Goal: Information Seeking & Learning: Learn about a topic

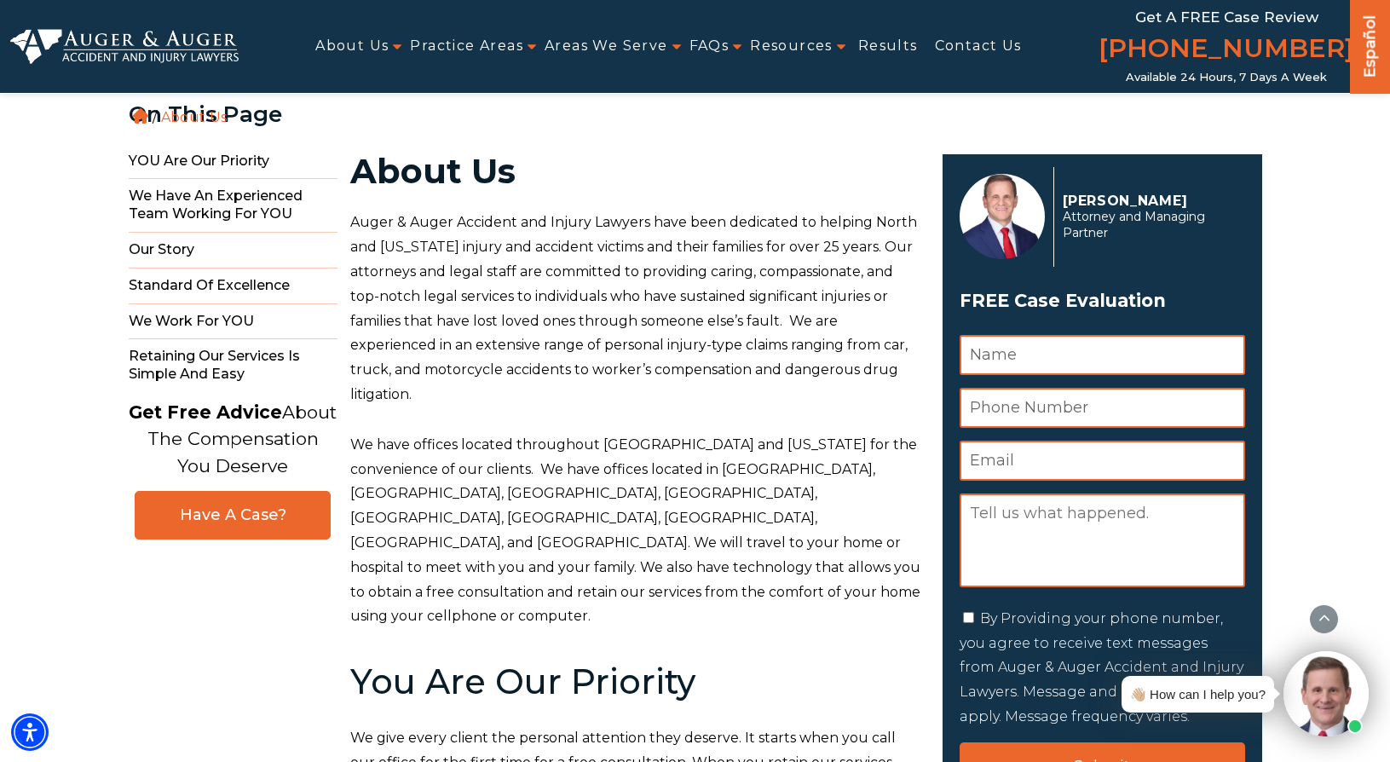
scroll to position [679, 0]
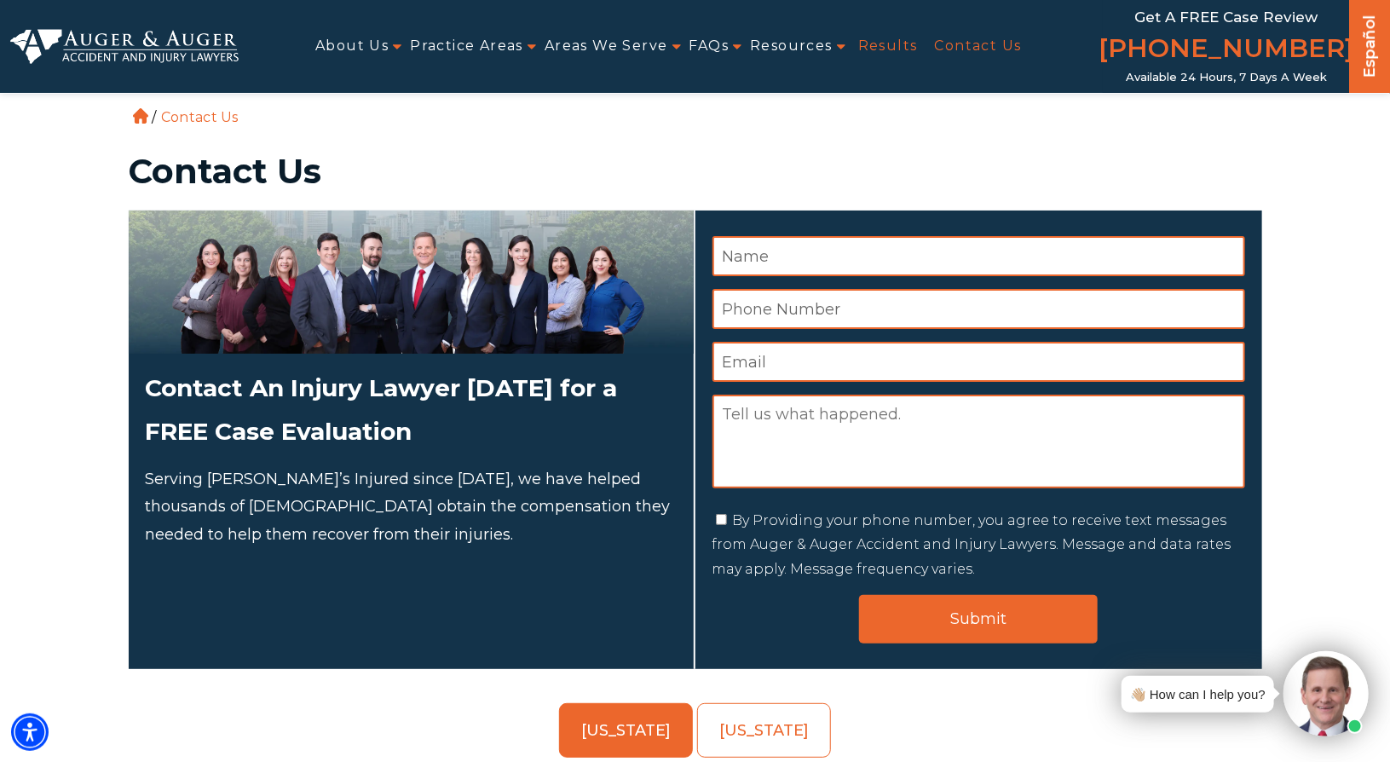
click at [880, 47] on link "Results" at bounding box center [888, 46] width 60 height 38
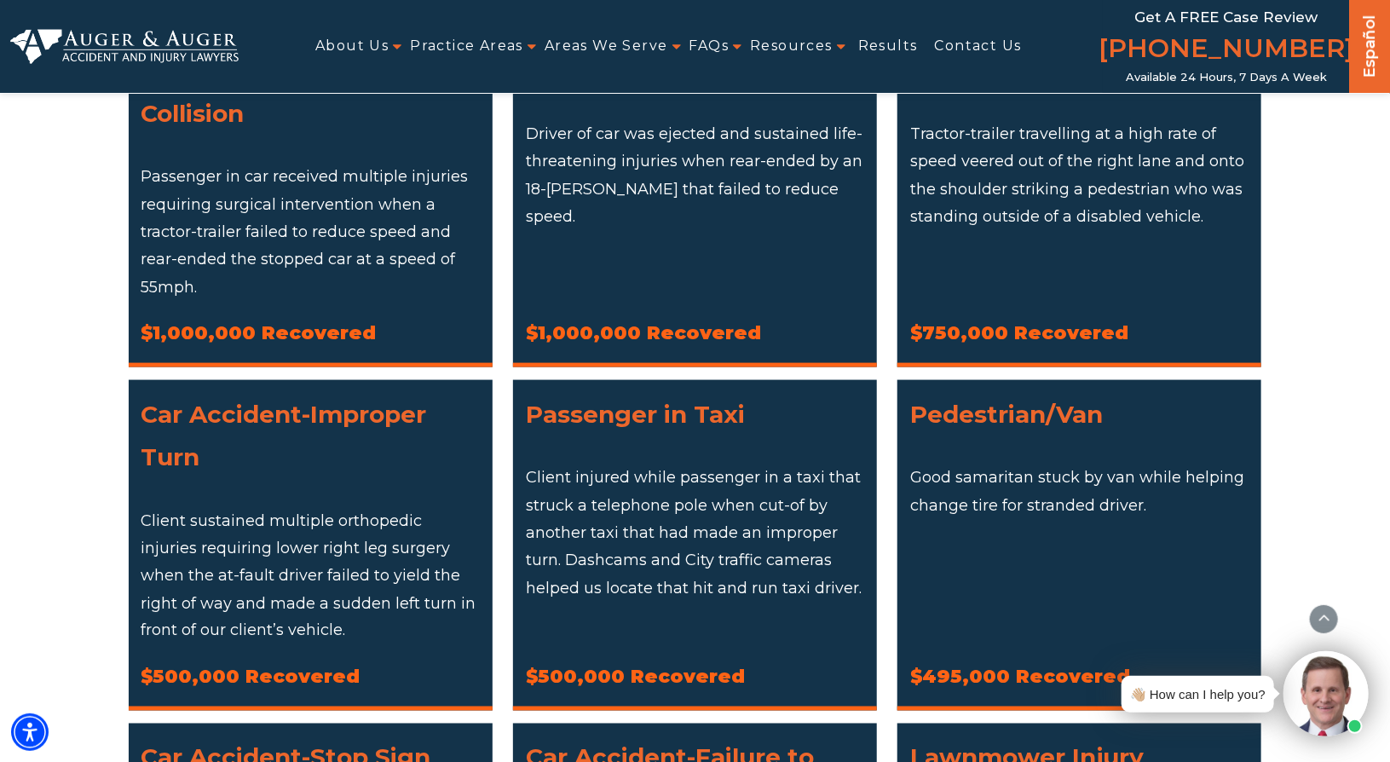
scroll to position [859, 0]
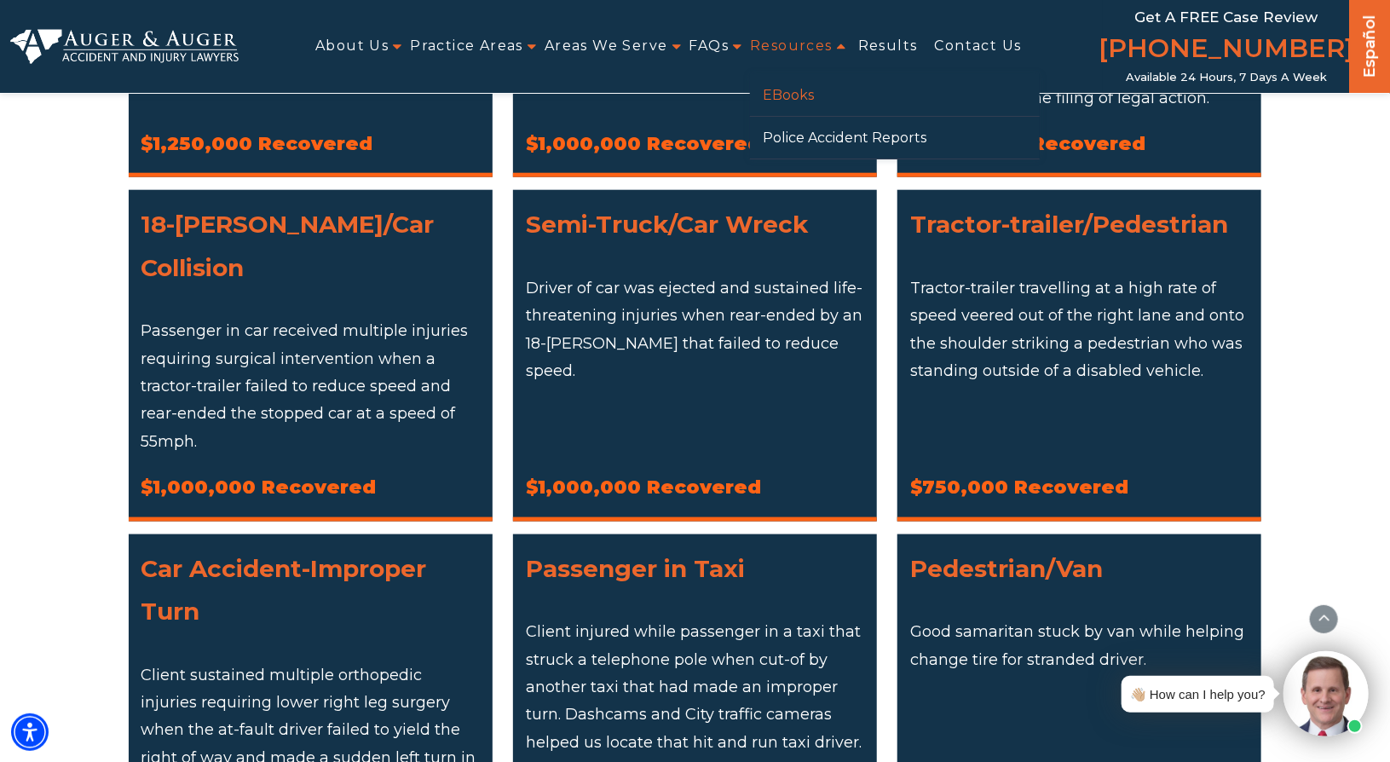
click at [780, 96] on link "eBooks" at bounding box center [895, 95] width 290 height 42
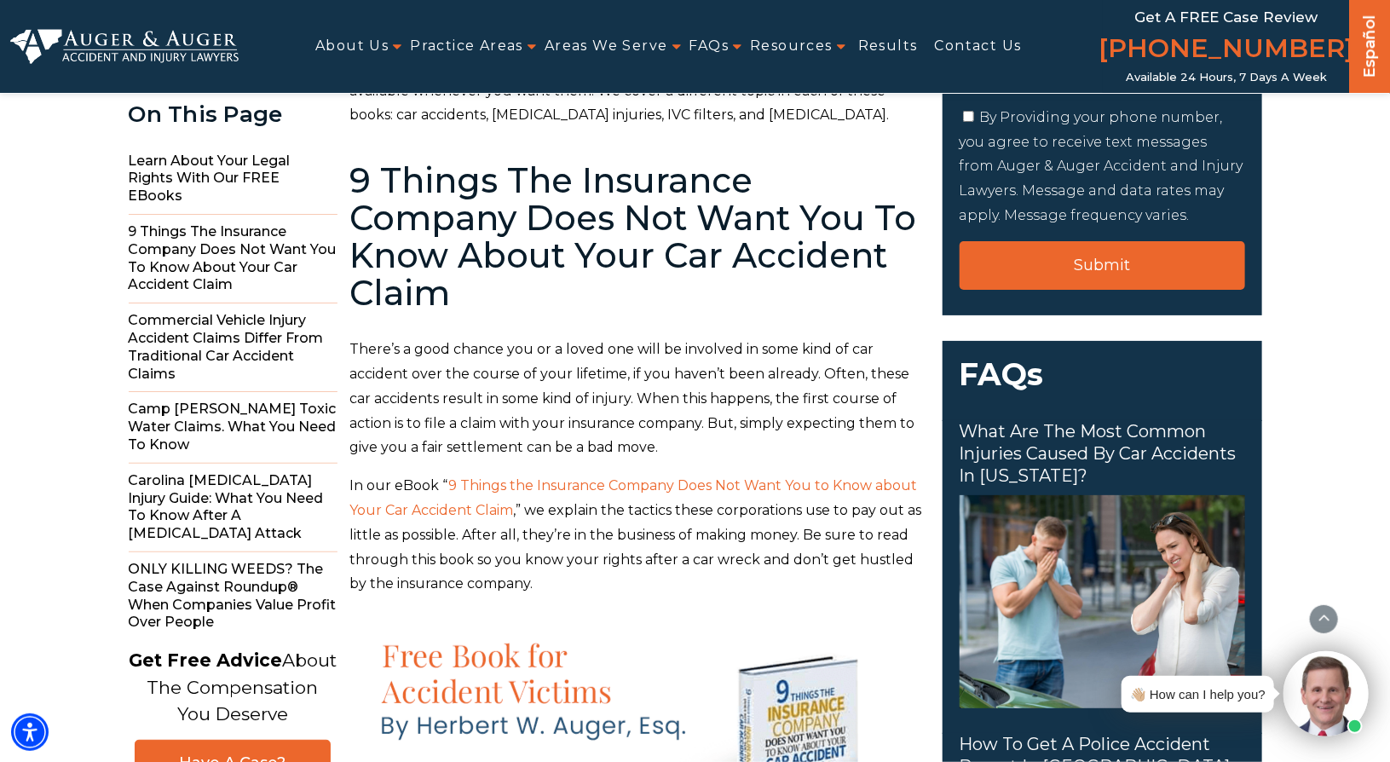
scroll to position [511, 0]
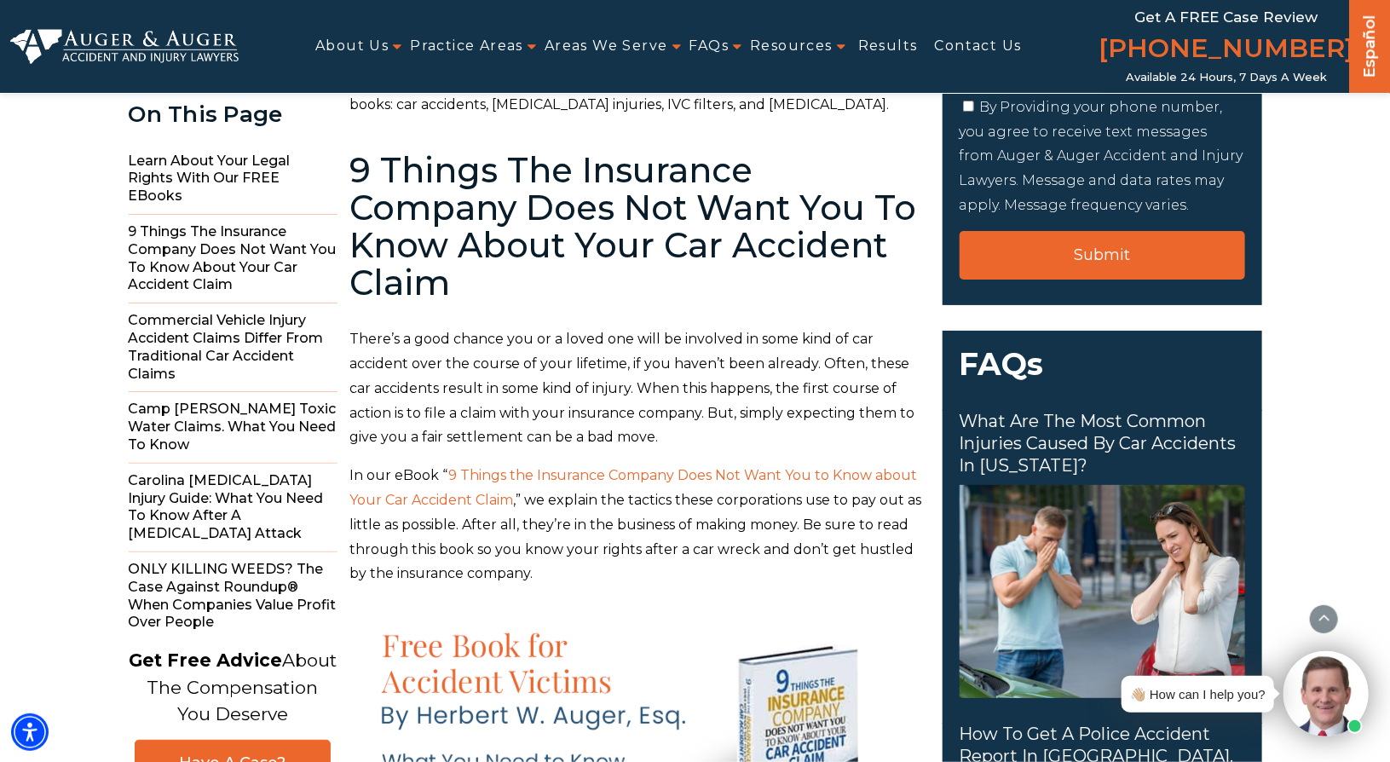
click at [489, 478] on span "9 Things the Insurance Company Does Not Want You to Know about Your Car Acciden…" at bounding box center [633, 487] width 567 height 41
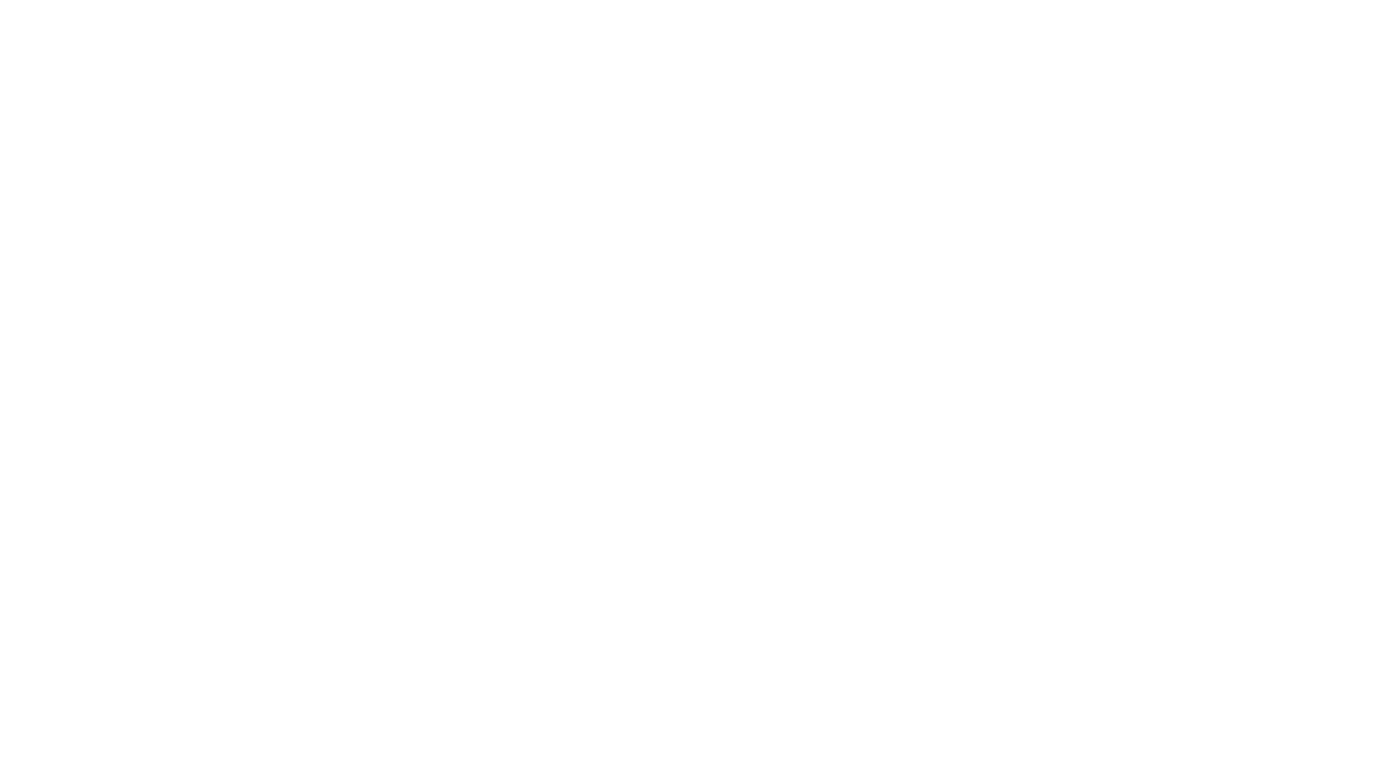
scroll to position [511, 0]
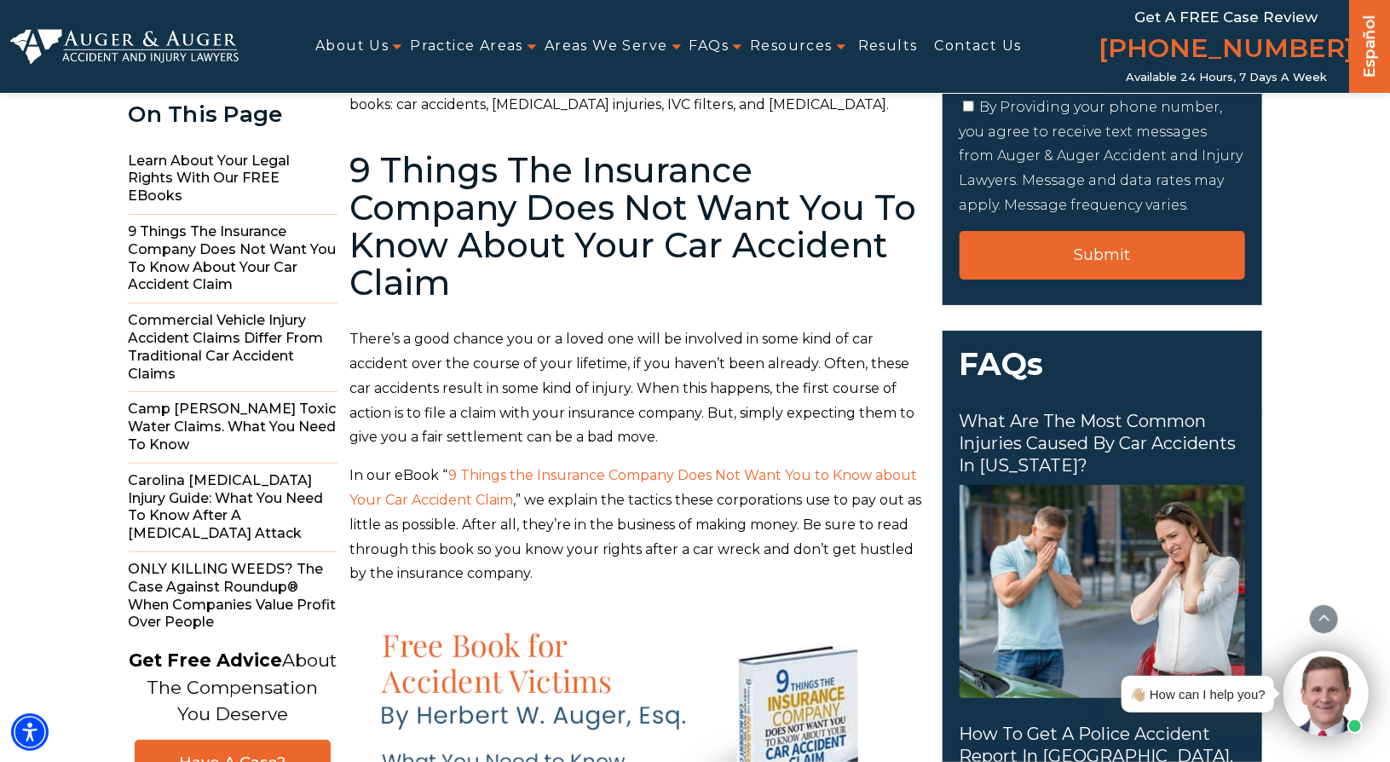
click at [471, 503] on span "9 Things the Insurance Company Does Not Want You to Know about Your Car Acciden…" at bounding box center [633, 487] width 567 height 41
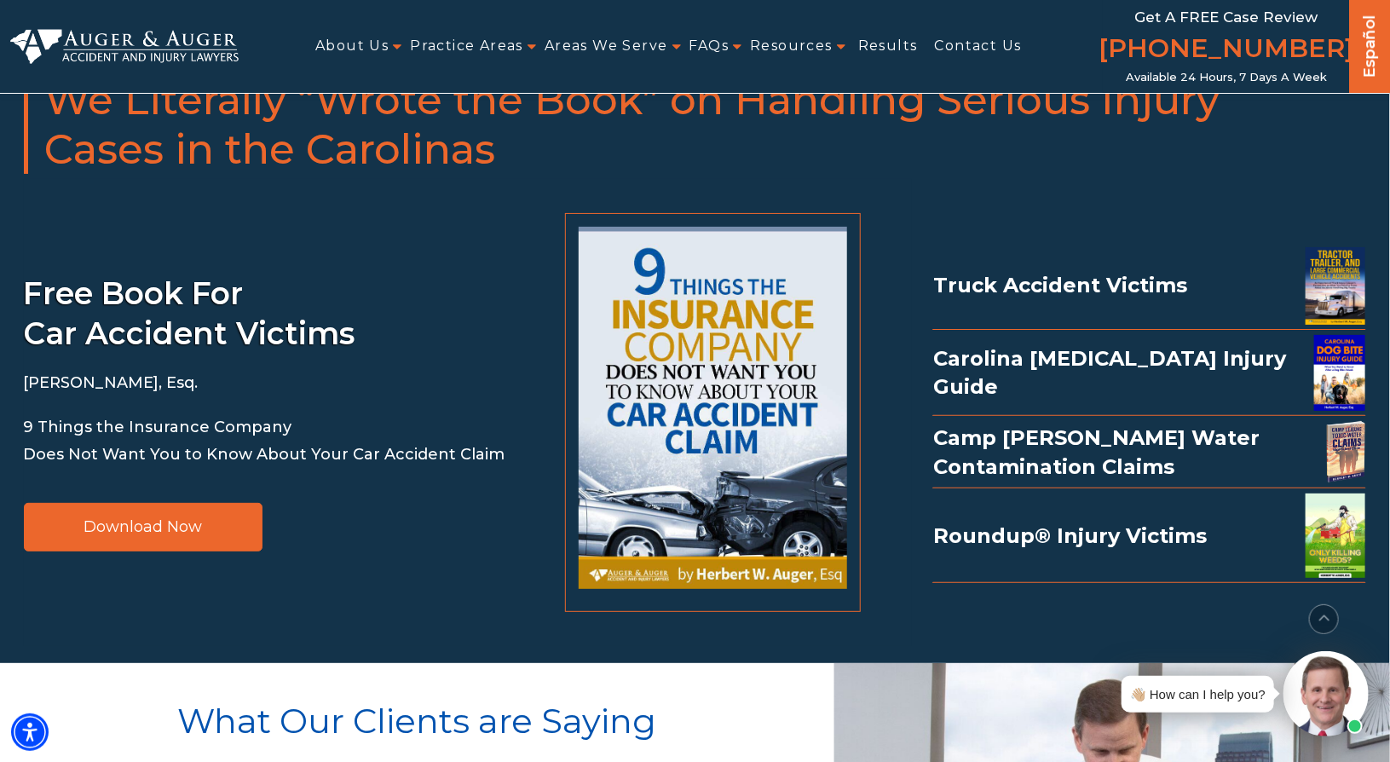
scroll to position [3060, 0]
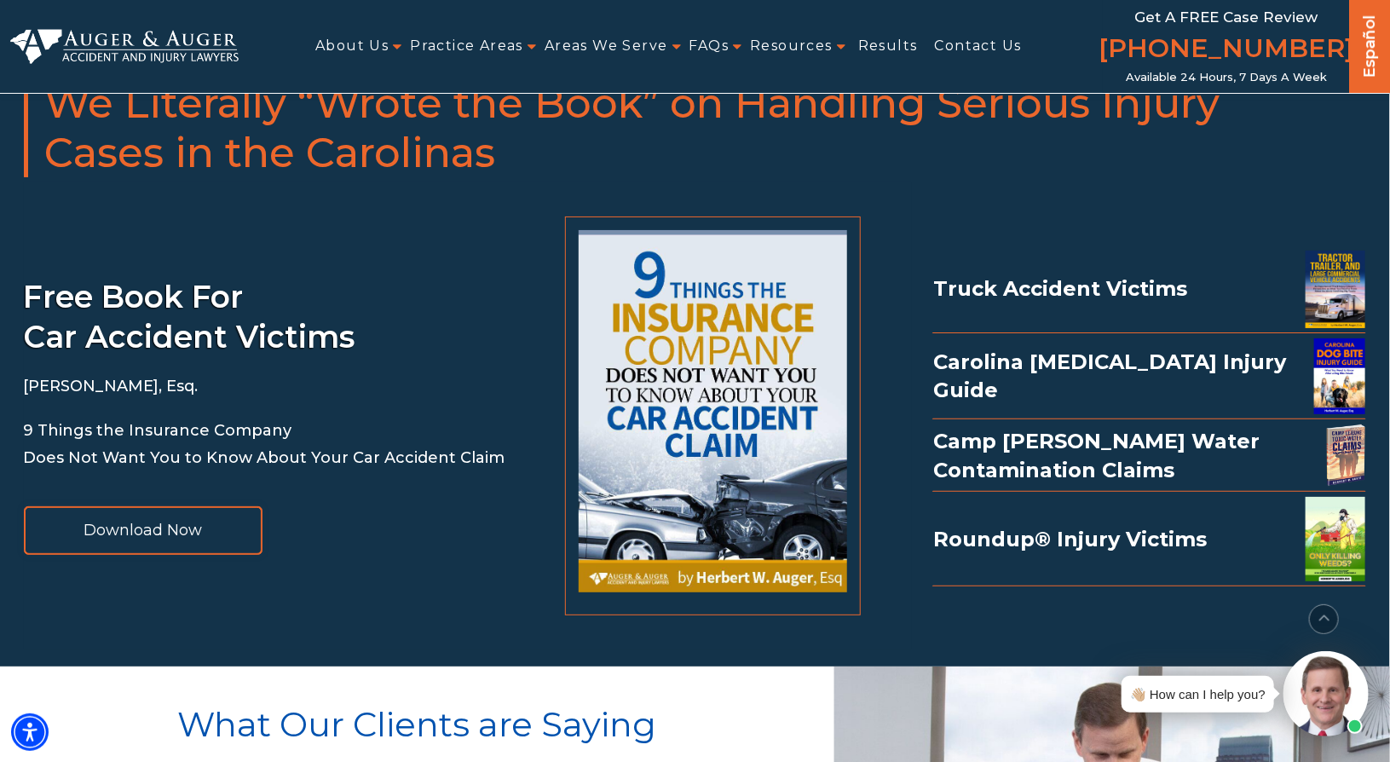
click at [141, 538] on span "Download Now" at bounding box center [142, 529] width 118 height 15
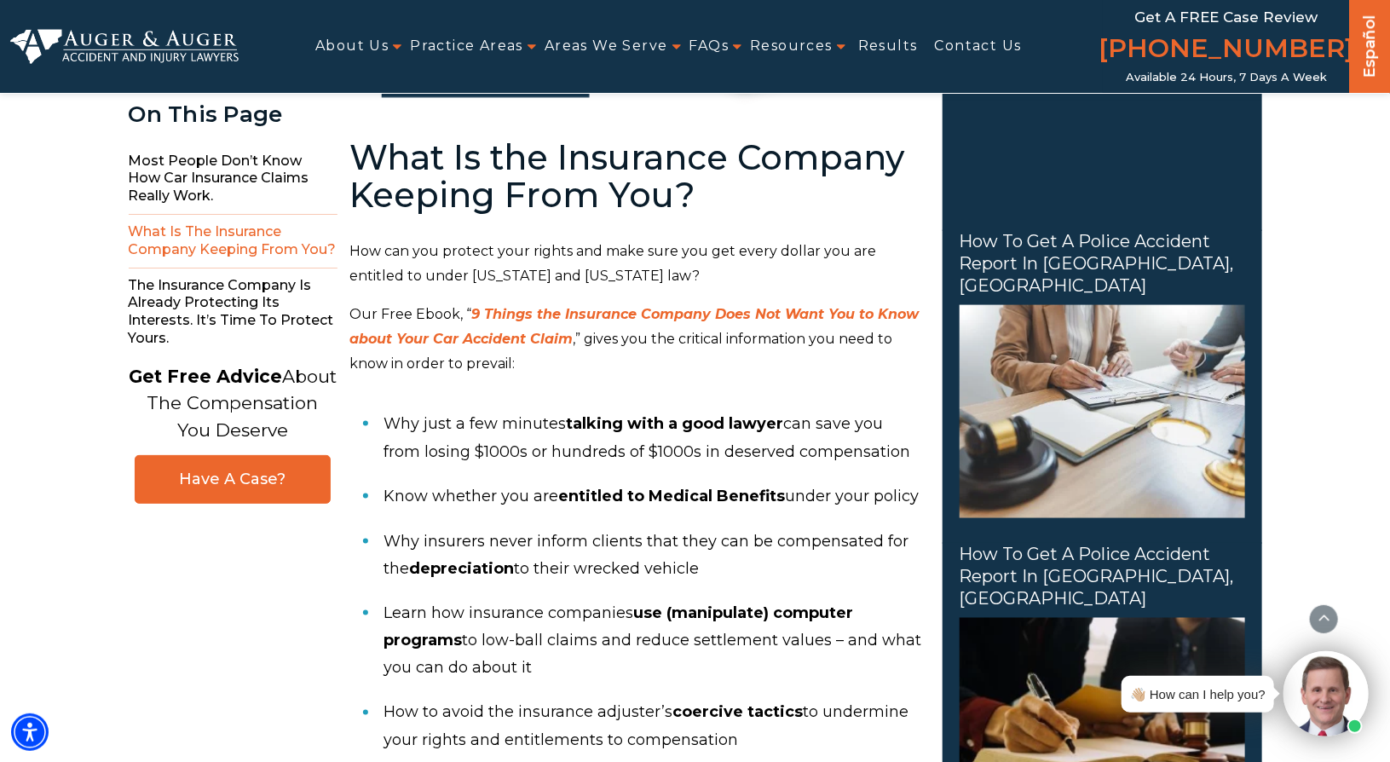
scroll to position [999, 0]
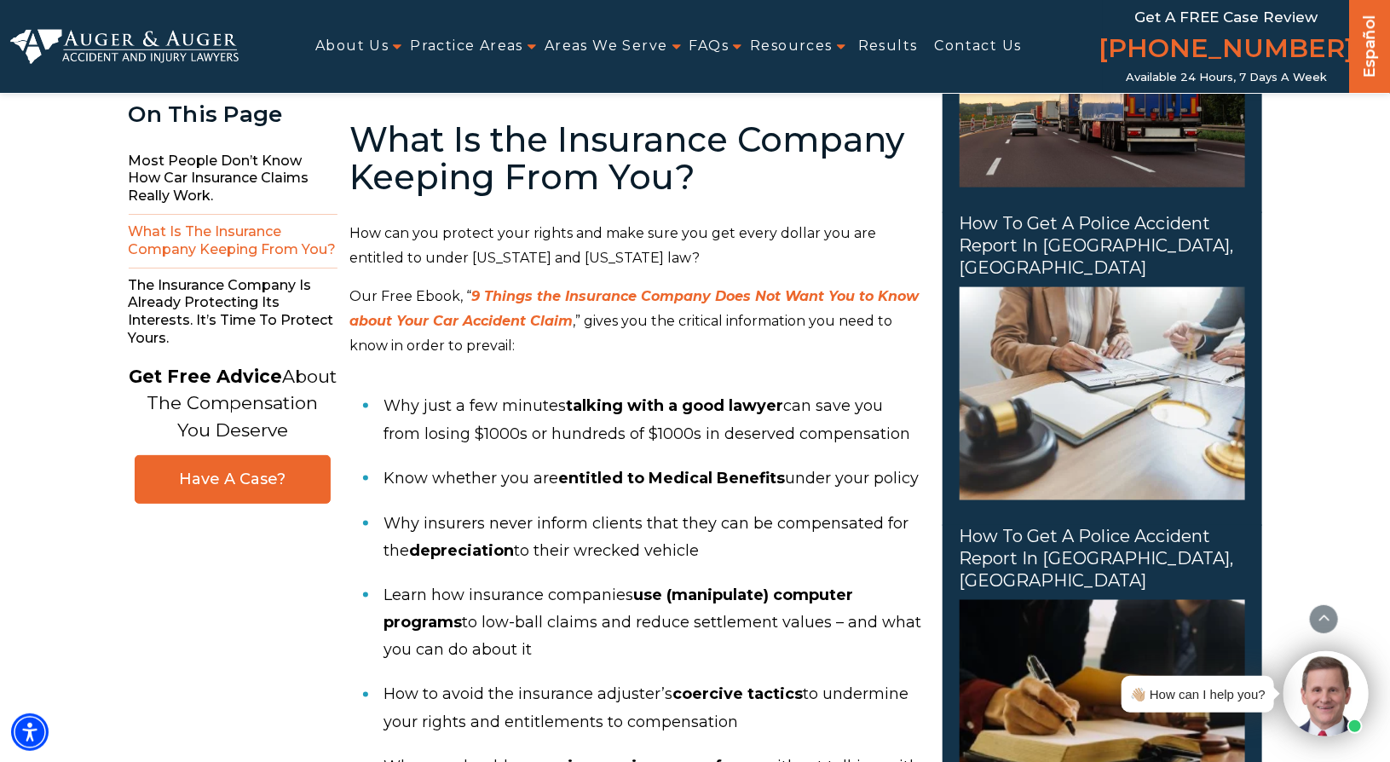
click at [516, 320] on em "9 Things the Insurance Company Does Not Want You to Know about Your Car Acciden…" at bounding box center [634, 308] width 569 height 41
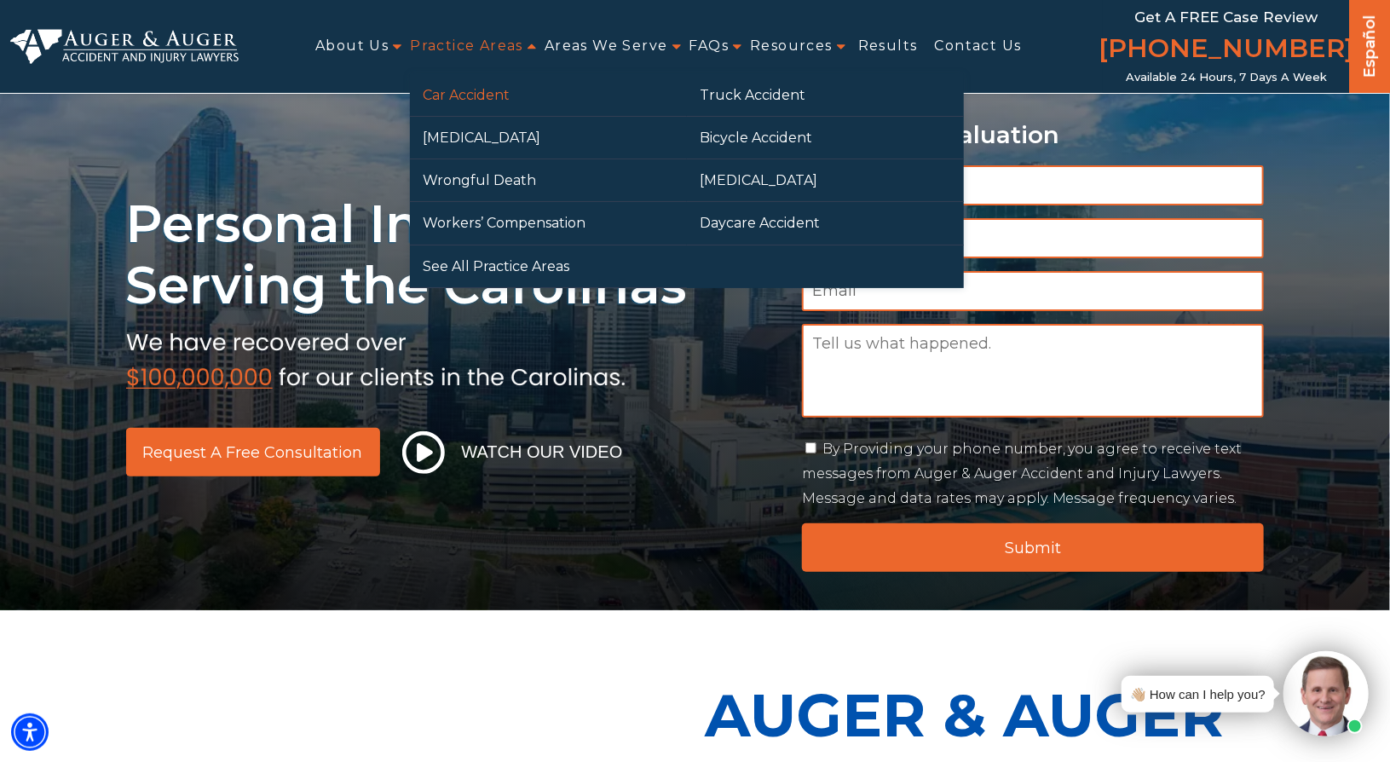
click at [446, 98] on link "Car Accident" at bounding box center [548, 95] width 277 height 42
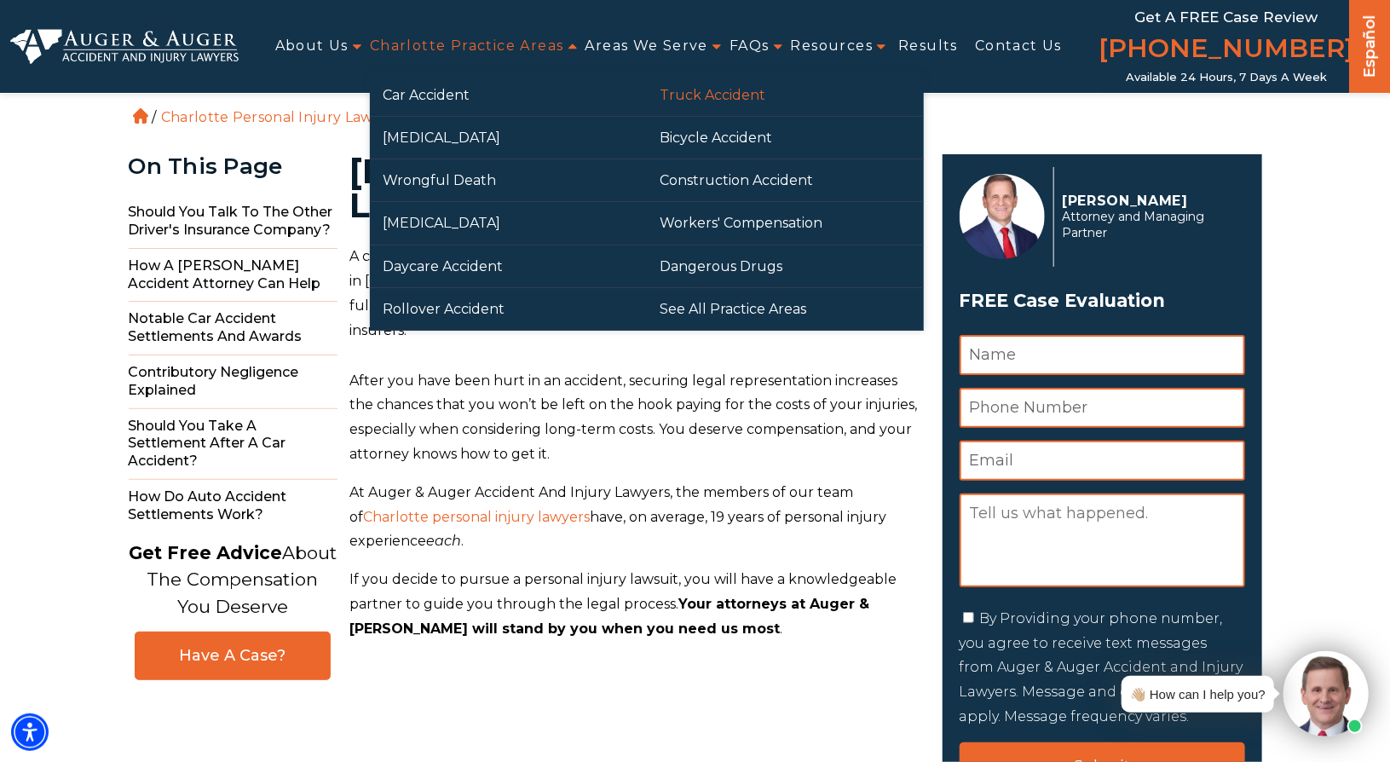
click at [727, 96] on link "Truck Accident" at bounding box center [785, 95] width 277 height 42
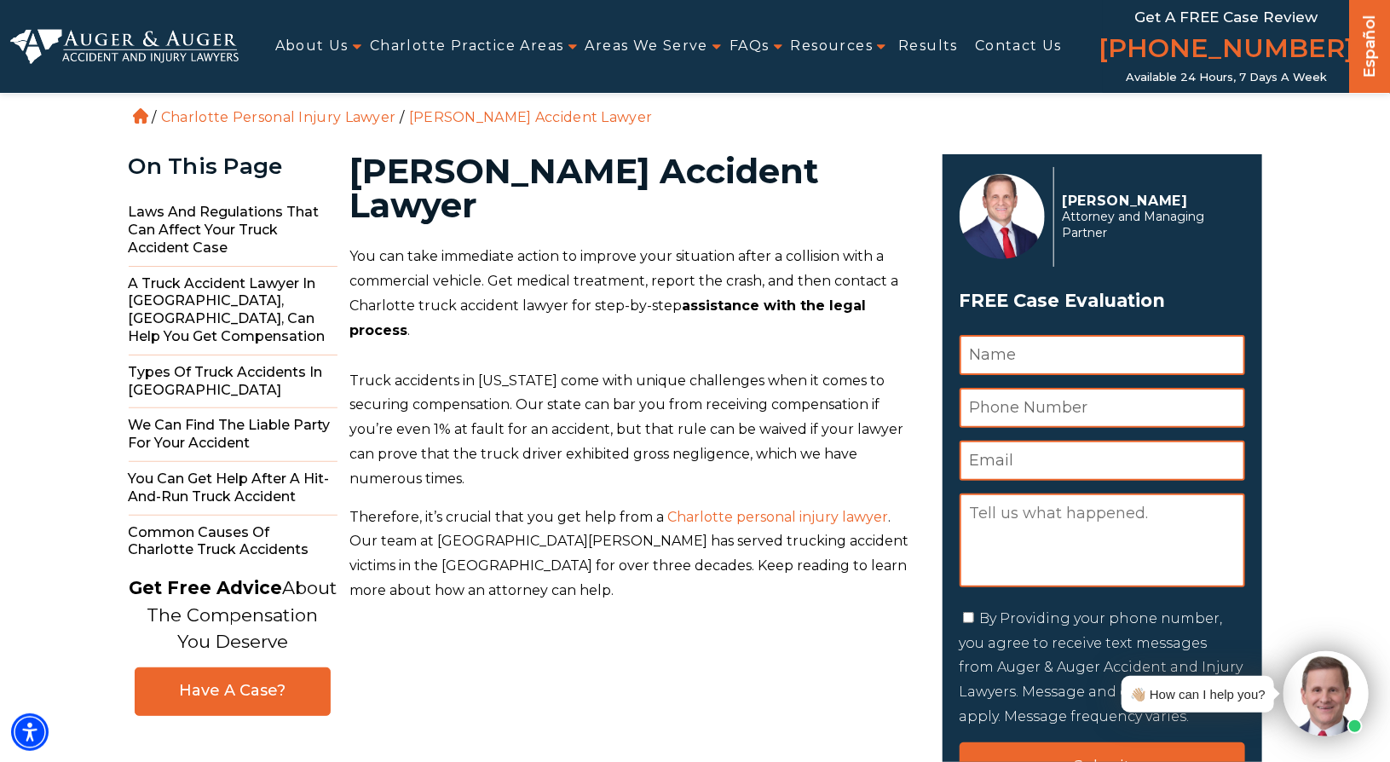
click at [573, 46] on ul "About Us Attorneys Herbert Auger Arlene Auger Hunter Gillespie Madison McLawhor…" at bounding box center [671, 46] width 864 height 38
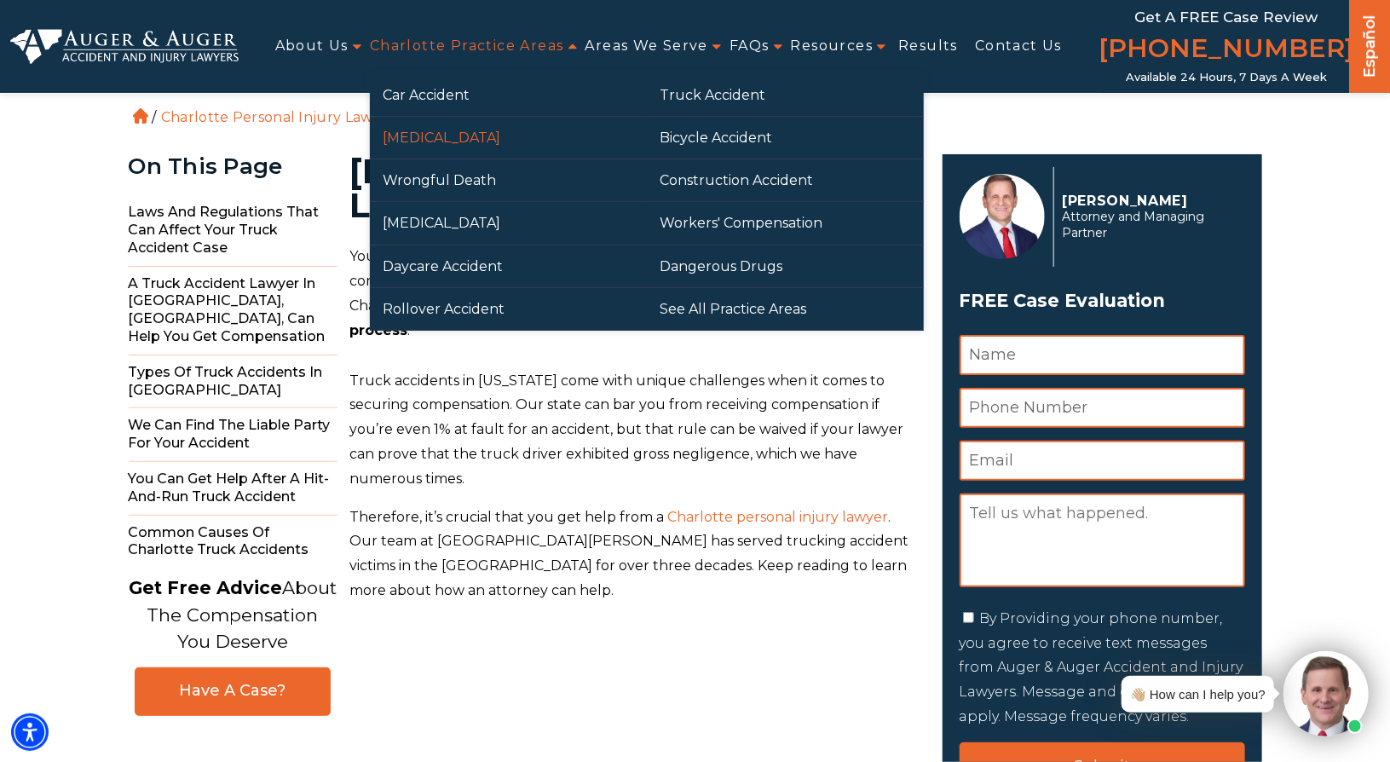
click at [434, 141] on link "[MEDICAL_DATA]" at bounding box center [508, 138] width 277 height 42
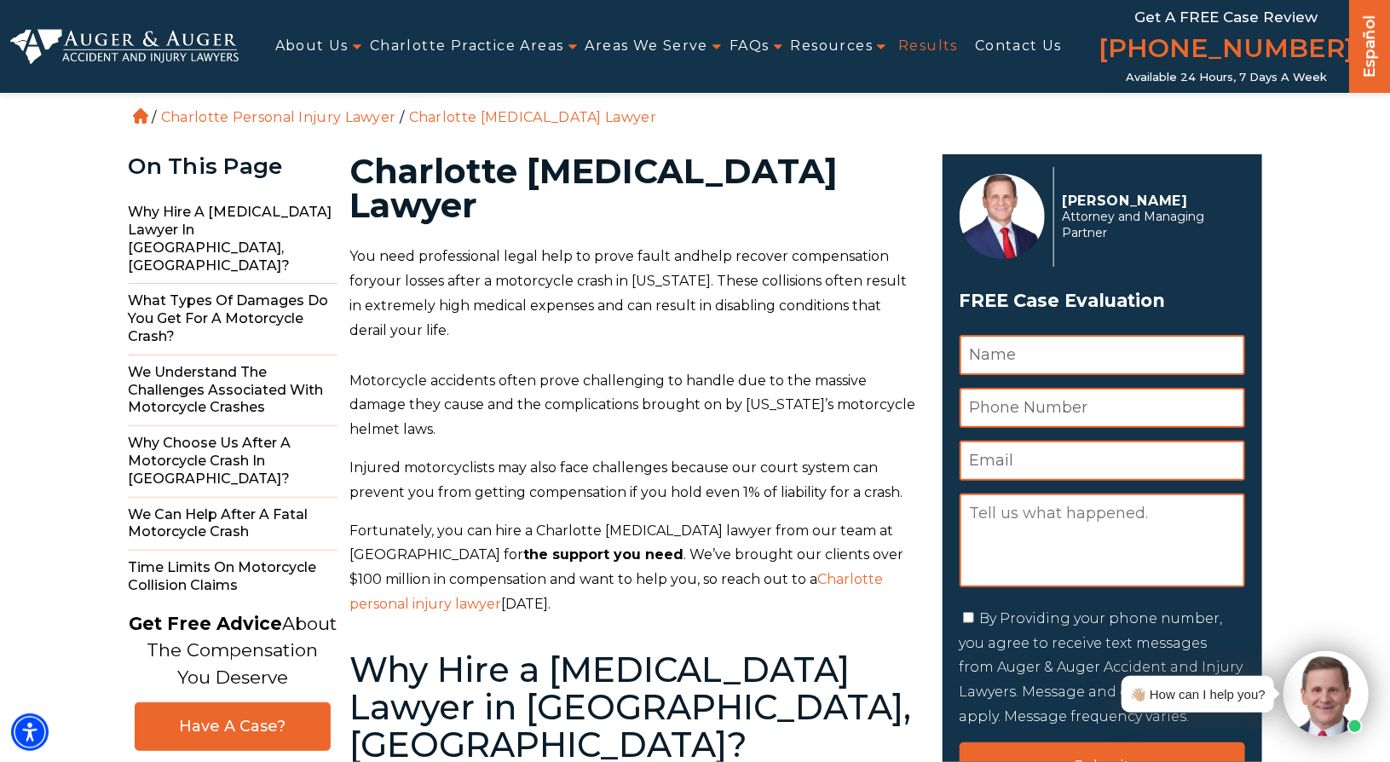
click at [912, 45] on link "Results" at bounding box center [928, 46] width 60 height 38
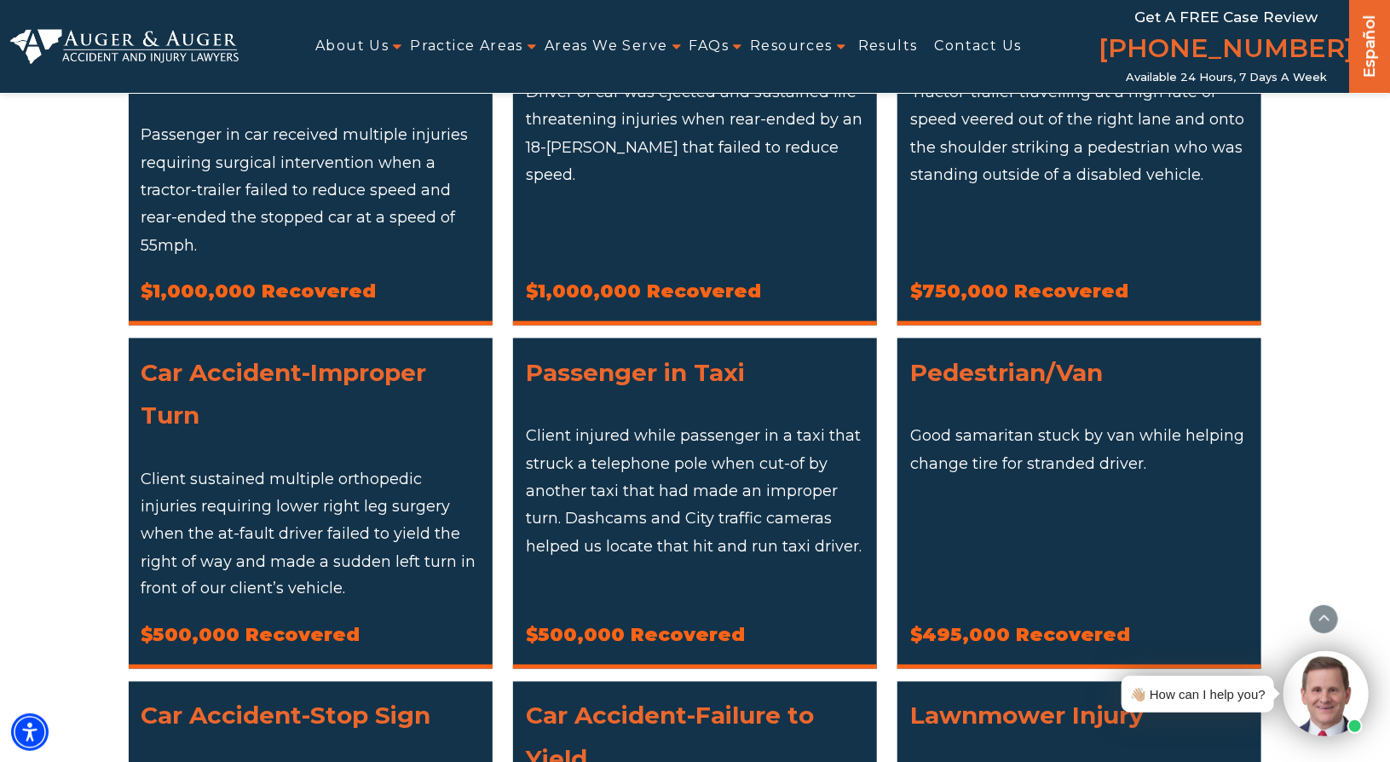
scroll to position [1055, 0]
click at [795, 628] on div "Medical Malpractice *Confidential Settlement. Case settled during litigation. $…" at bounding box center [695, 474] width 1154 height 2415
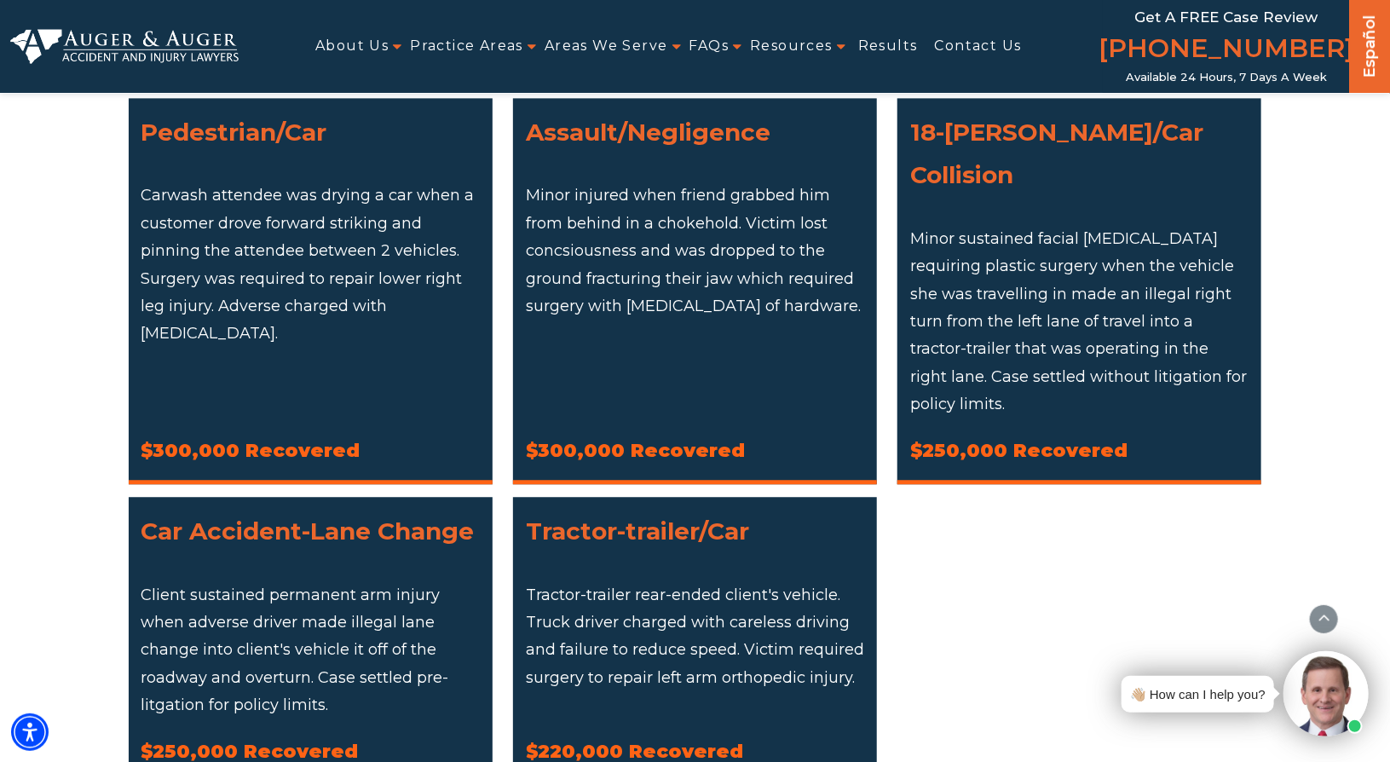
scroll to position [1950, 0]
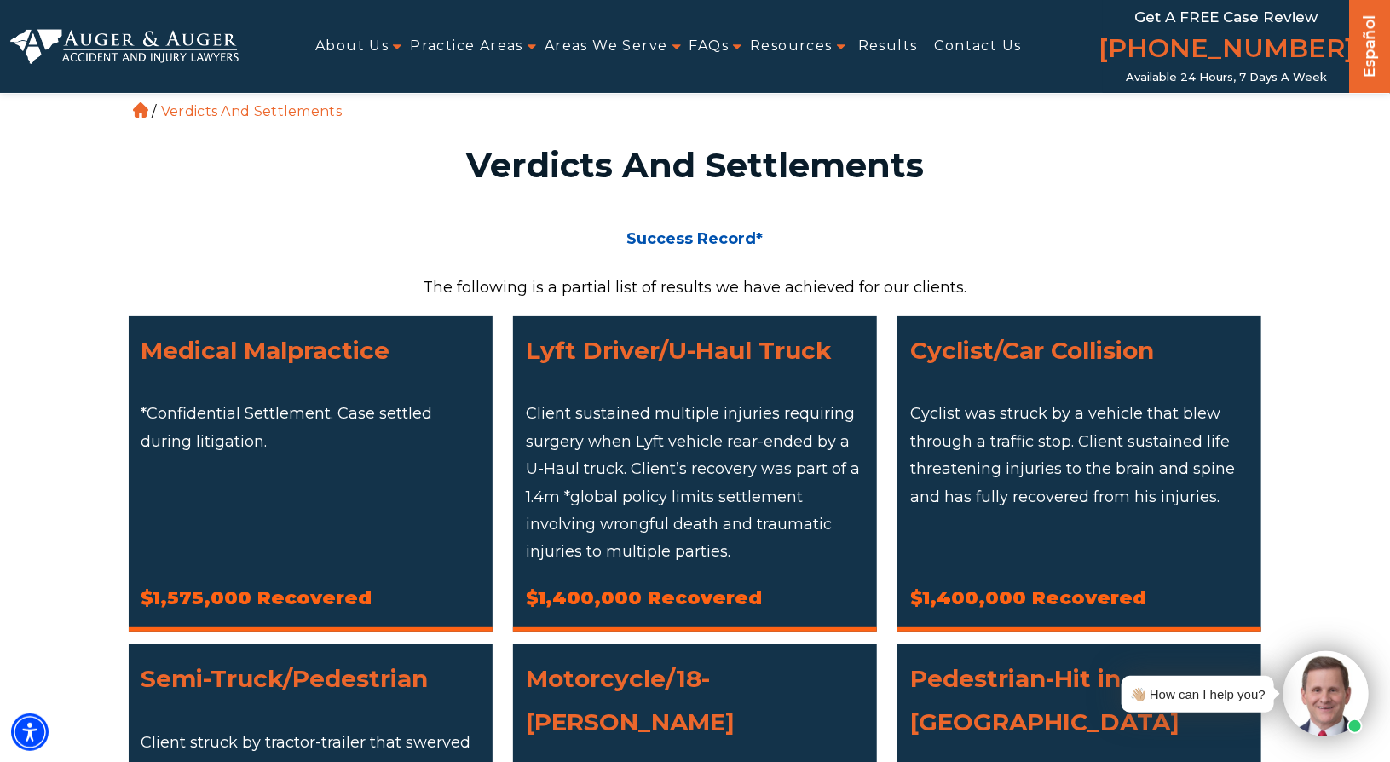
scroll to position [0, 0]
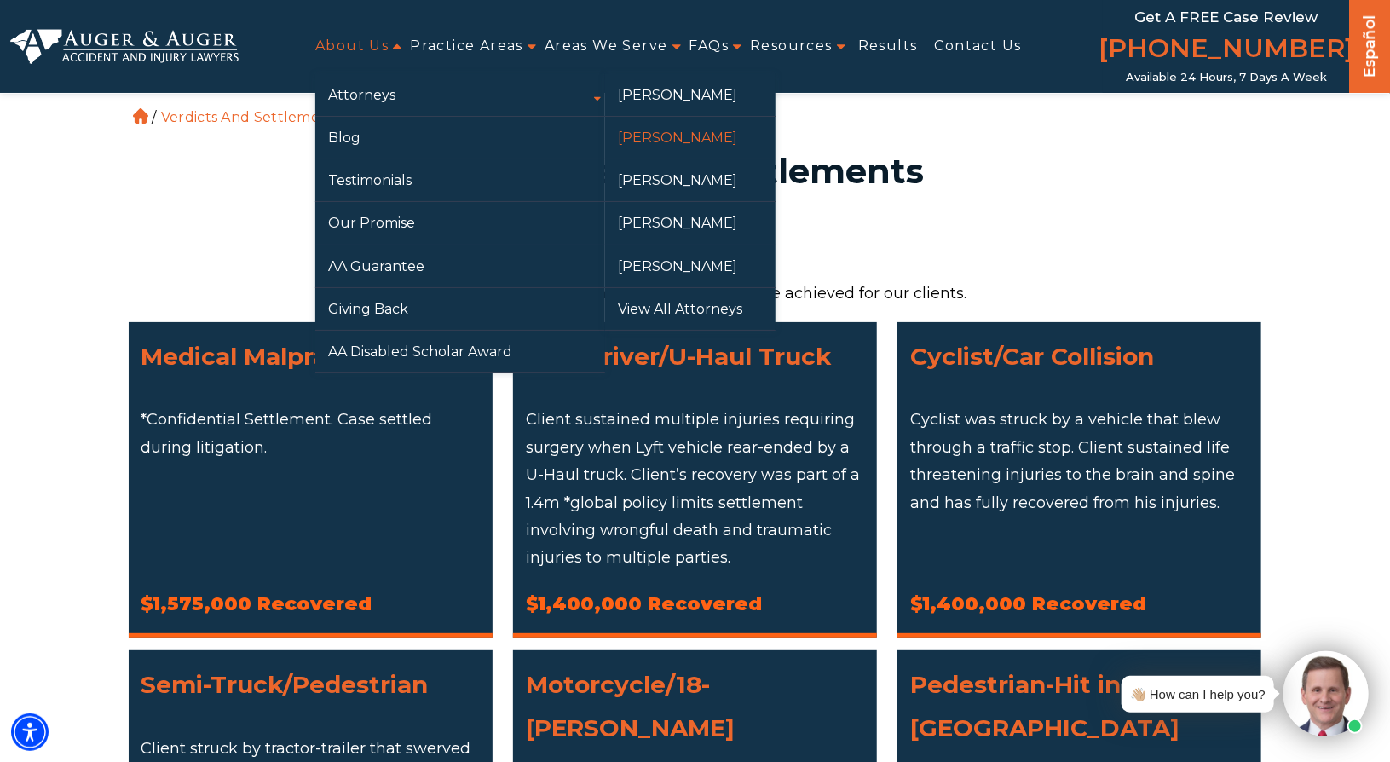
click at [645, 139] on link "[PERSON_NAME]" at bounding box center [690, 138] width 170 height 42
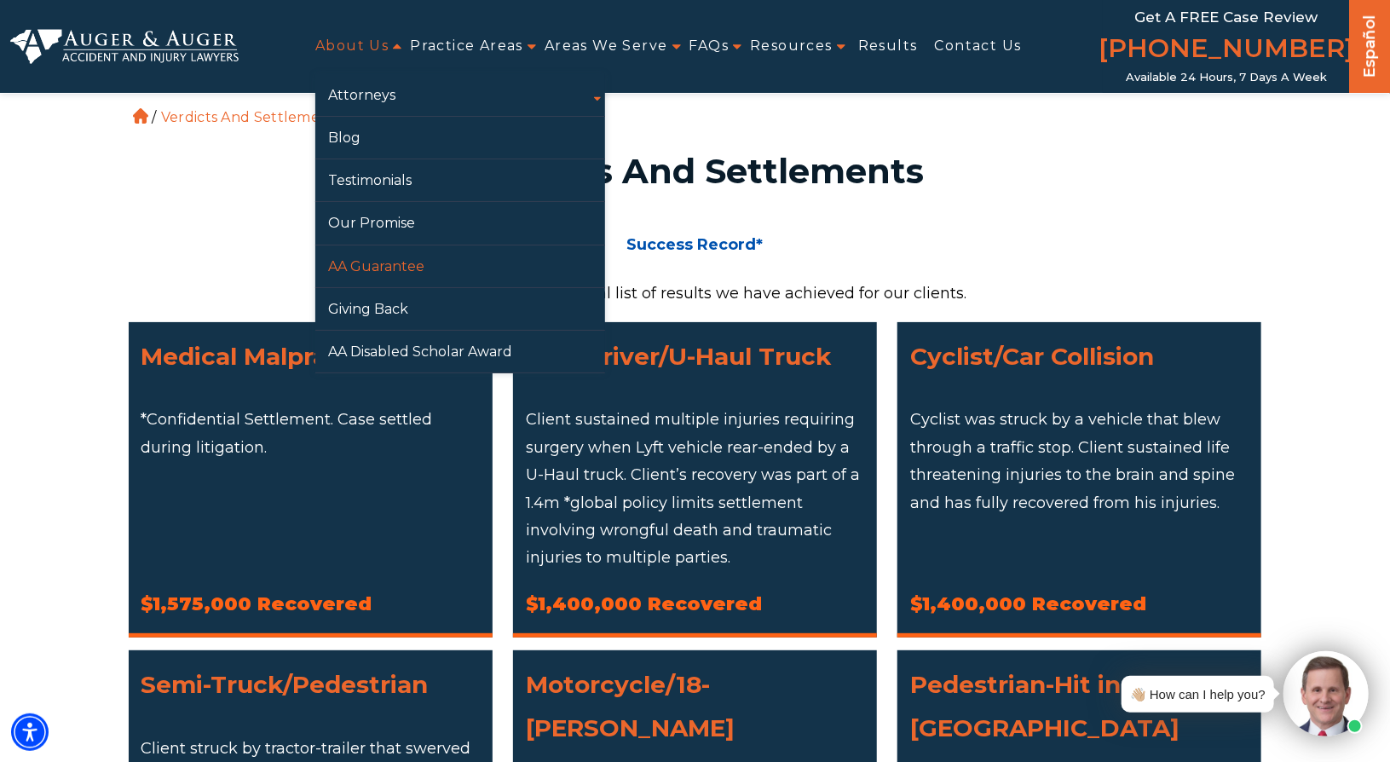
click at [366, 268] on link "AA Guarantee" at bounding box center [460, 266] width 290 height 42
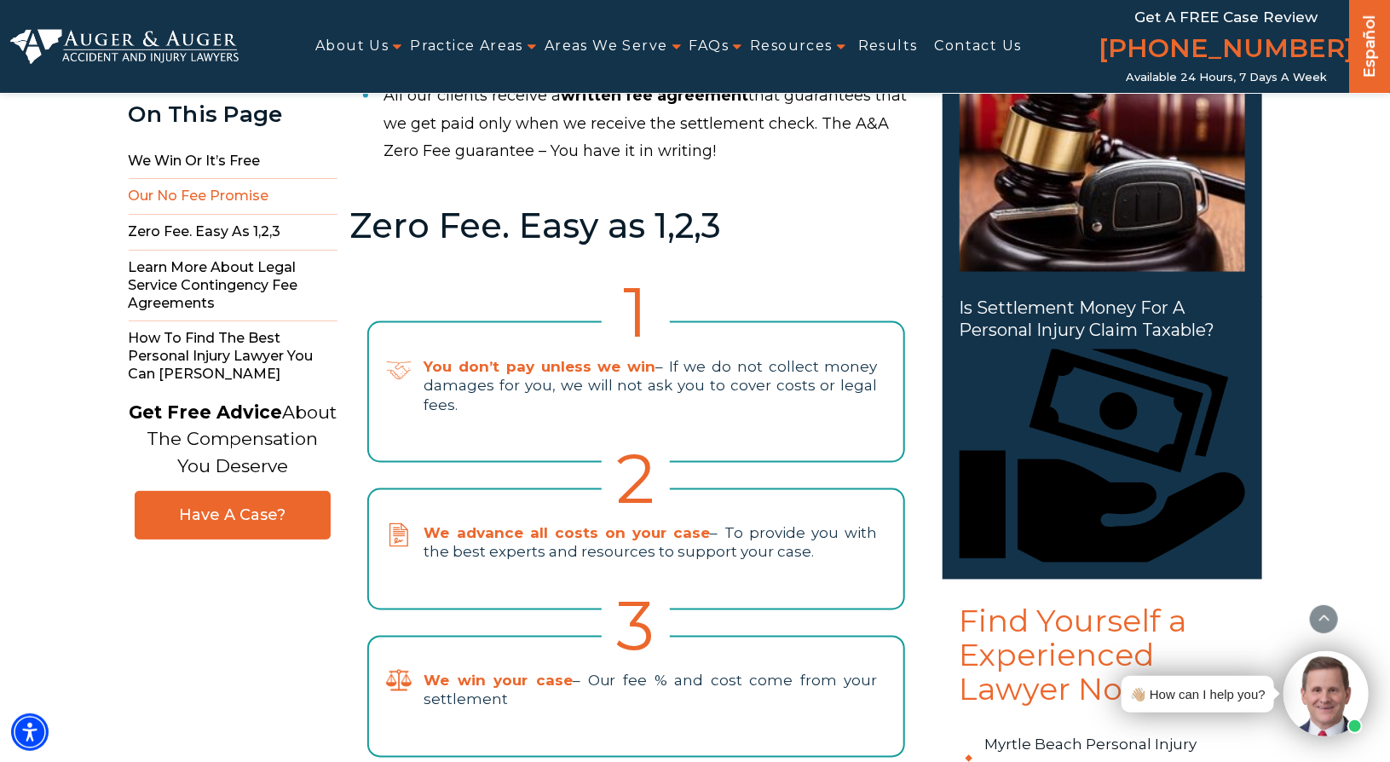
scroll to position [1193, 0]
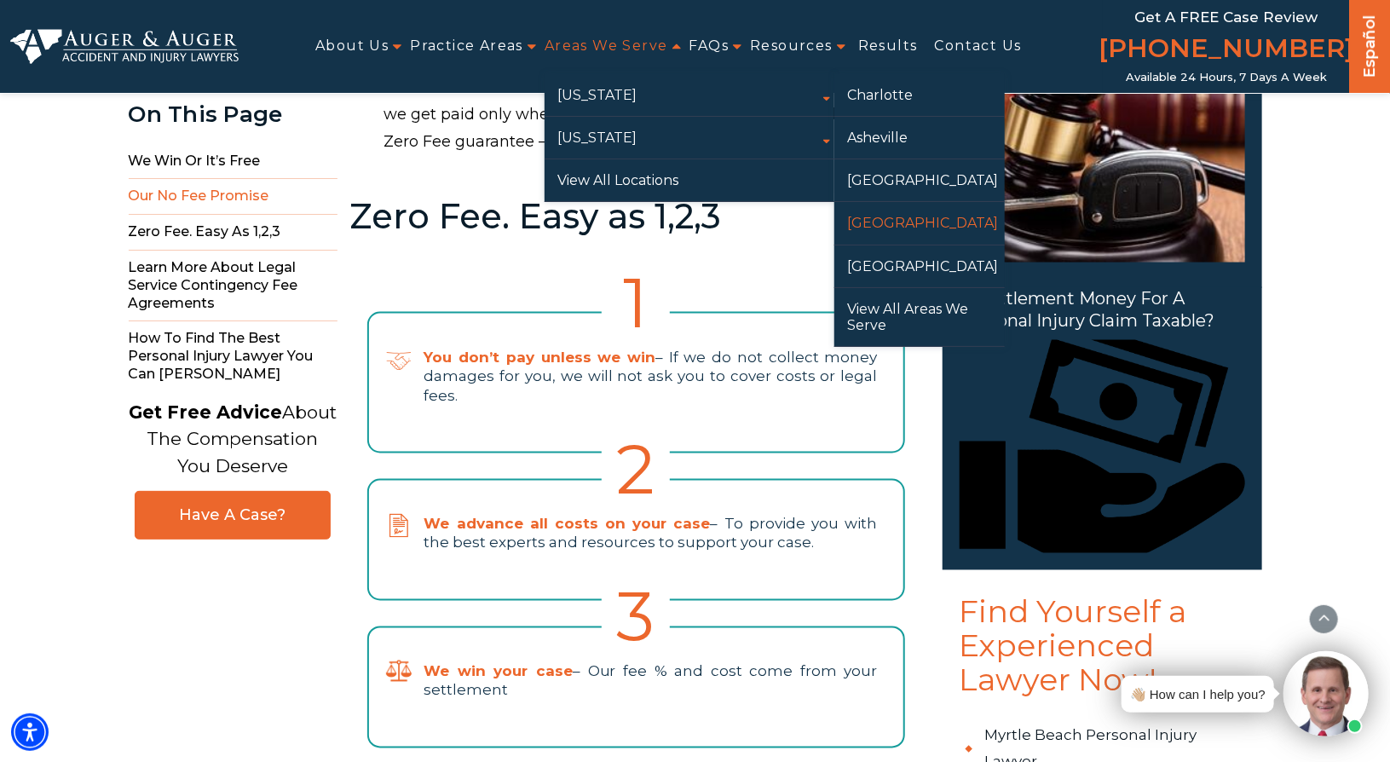
click at [870, 221] on link "[GEOGRAPHIC_DATA]" at bounding box center [919, 223] width 170 height 42
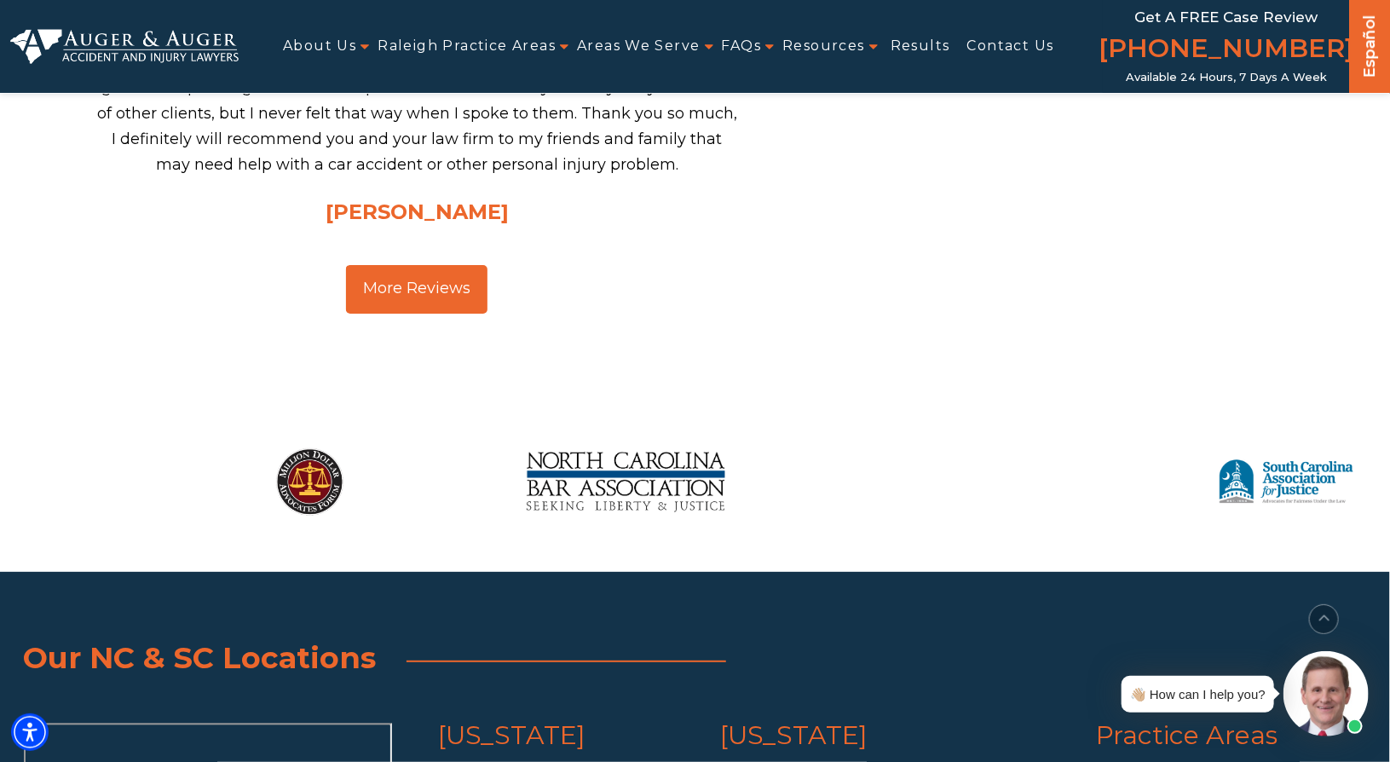
scroll to position [5242, 0]
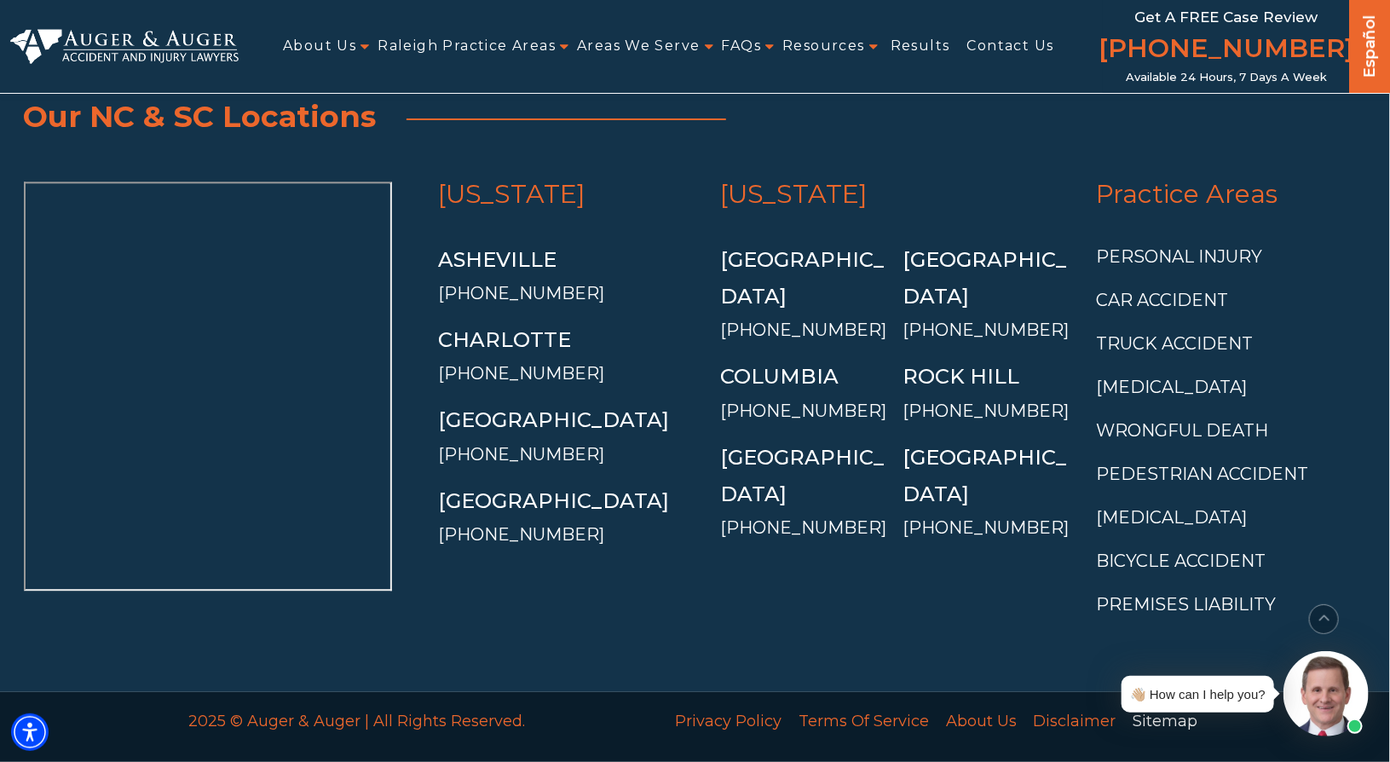
click at [1152, 703] on link "Sitemap" at bounding box center [1166, 721] width 82 height 36
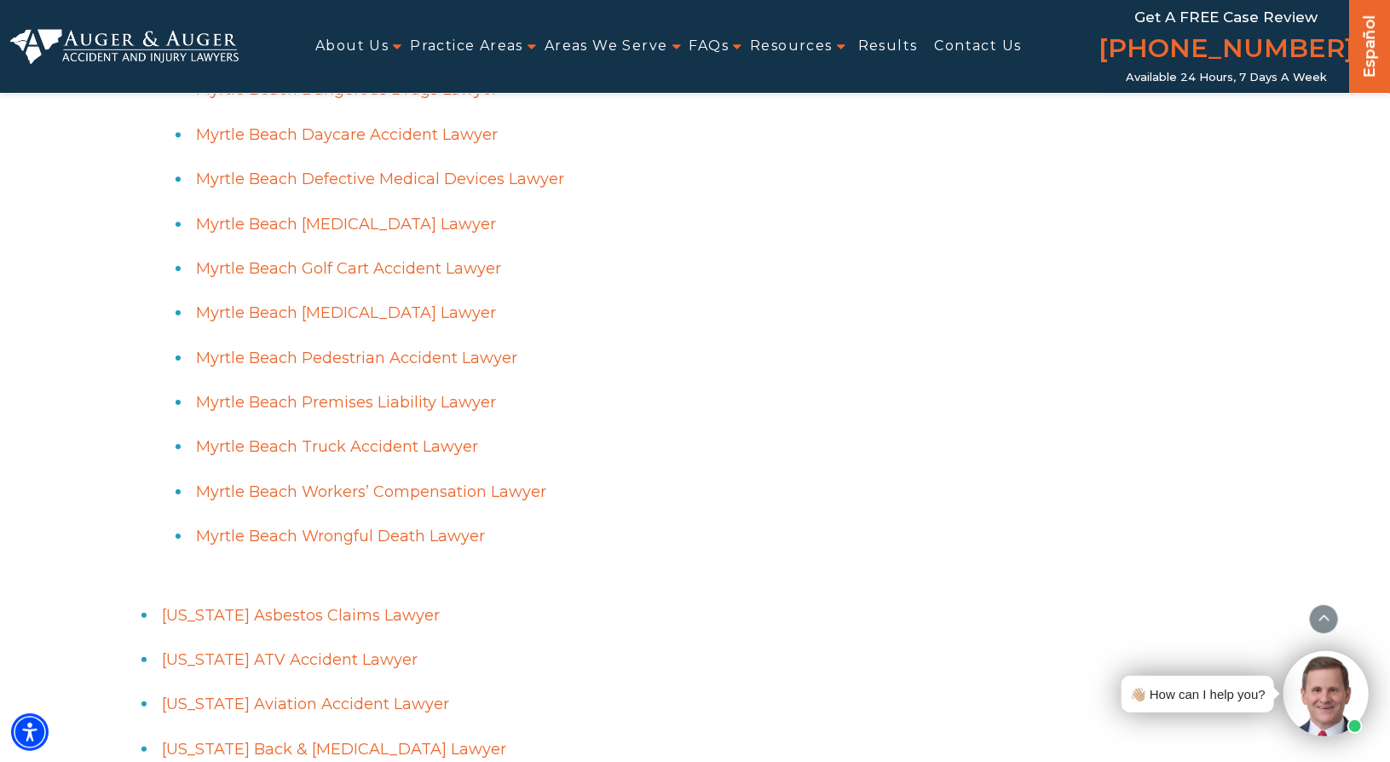
scroll to position [19515, 0]
